Goal: Information Seeking & Learning: Check status

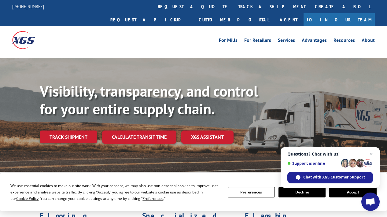
click at [371, 154] on span "Close chat" at bounding box center [371, 154] width 8 height 8
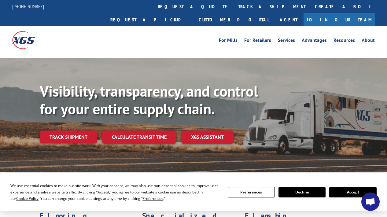
click at [338, 195] on button "Accept" at bounding box center [352, 192] width 47 height 10
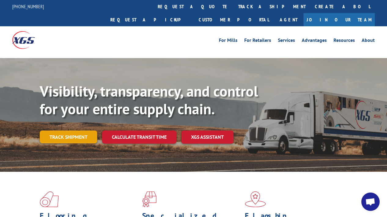
click at [67, 130] on link "Track shipment" at bounding box center [68, 136] width 57 height 13
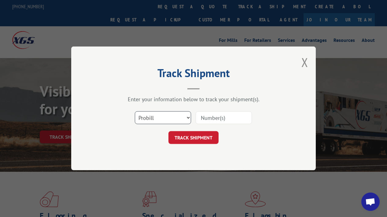
click at [166, 119] on select "Select category... Probill BOL PO" at bounding box center [163, 117] width 56 height 13
click at [206, 116] on input at bounding box center [223, 117] width 56 height 13
paste input "441122"
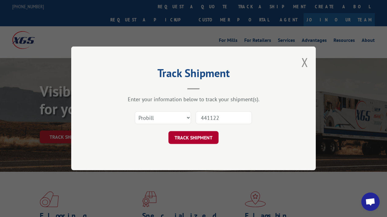
type input "441122"
click at [195, 138] on button "TRACK SHIPMENT" at bounding box center [193, 137] width 50 height 13
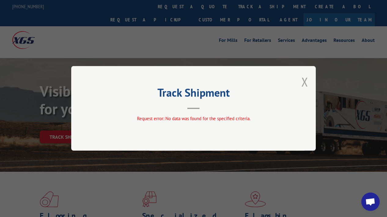
click at [304, 82] on button "Close modal" at bounding box center [304, 82] width 7 height 16
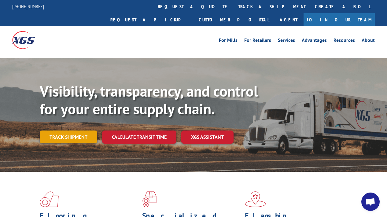
click at [65, 130] on link "Track shipment" at bounding box center [68, 136] width 57 height 13
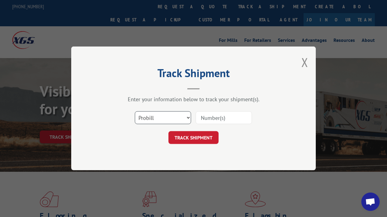
click at [187, 117] on select "Select category... Probill BOL PO" at bounding box center [163, 117] width 56 height 13
select select "po"
click at [135, 111] on select "Select category... Probill BOL PO" at bounding box center [163, 117] width 56 height 13
click at [205, 119] on input at bounding box center [223, 117] width 56 height 13
paste input "02535552"
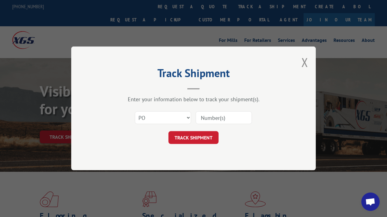
type input "02535552"
click at [199, 139] on button "TRACK SHIPMENT" at bounding box center [193, 137] width 50 height 13
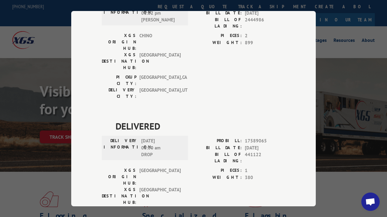
scroll to position [31, 0]
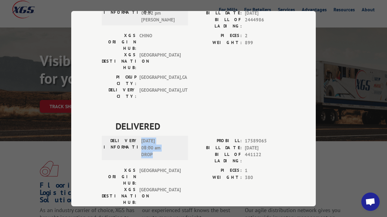
drag, startPoint x: 155, startPoint y: 119, endPoint x: 140, endPoint y: 102, distance: 21.8
click at [141, 137] on span "[DATE] 08:00 am DROP" at bounding box center [161, 147] width 41 height 21
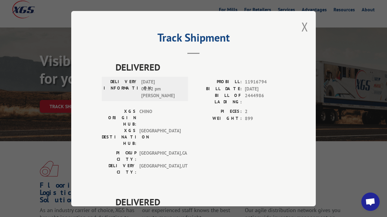
scroll to position [0, 0]
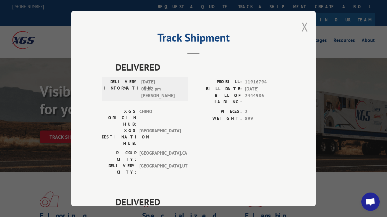
click at [301, 23] on button "Close modal" at bounding box center [304, 27] width 7 height 16
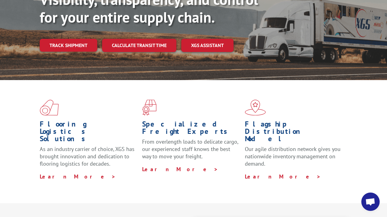
scroll to position [31, 0]
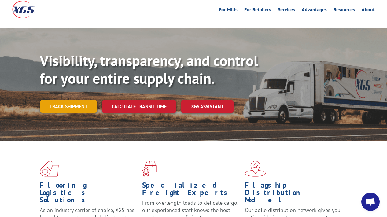
click at [66, 100] on link "Track shipment" at bounding box center [68, 106] width 57 height 13
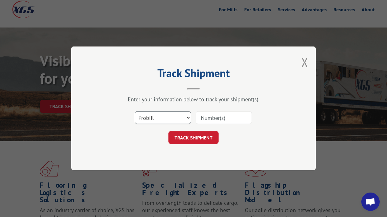
click at [187, 119] on select "Select category... Probill BOL PO" at bounding box center [163, 117] width 56 height 13
select select "po"
click at [135, 111] on select "Select category... Probill BOL PO" at bounding box center [163, 117] width 56 height 13
click at [222, 119] on input at bounding box center [223, 117] width 56 height 13
paste input "H1302-137891"
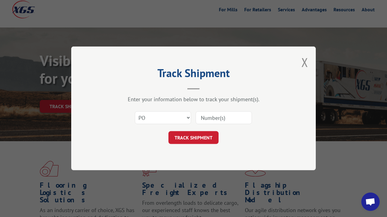
type input "H1302-137891"
click at [200, 137] on button "TRACK SHIPMENT" at bounding box center [193, 137] width 50 height 13
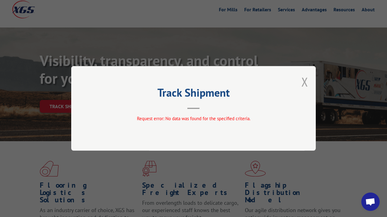
click at [305, 82] on button "Close modal" at bounding box center [304, 82] width 7 height 16
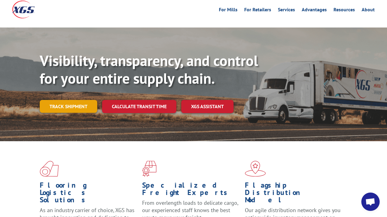
click at [78, 100] on link "Track shipment" at bounding box center [68, 106] width 57 height 13
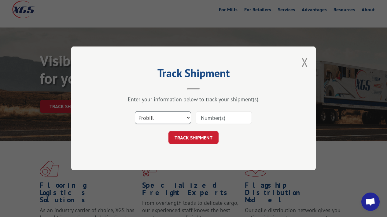
click at [182, 119] on select "Select category... Probill BOL PO" at bounding box center [163, 117] width 56 height 13
select select "po"
click at [135, 111] on select "Select category... Probill BOL PO" at bounding box center [163, 117] width 56 height 13
click at [217, 118] on input at bounding box center [223, 117] width 56 height 13
paste input "02535552"
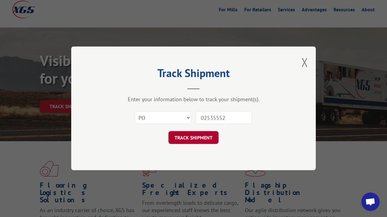
type input "02535552"
click at [195, 136] on button "TRACK SHIPMENT" at bounding box center [193, 137] width 50 height 13
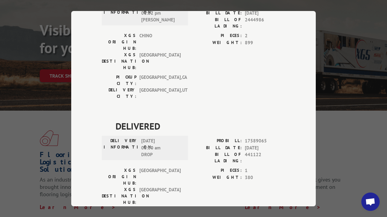
scroll to position [92, 0]
